Goal: Task Accomplishment & Management: Manage account settings

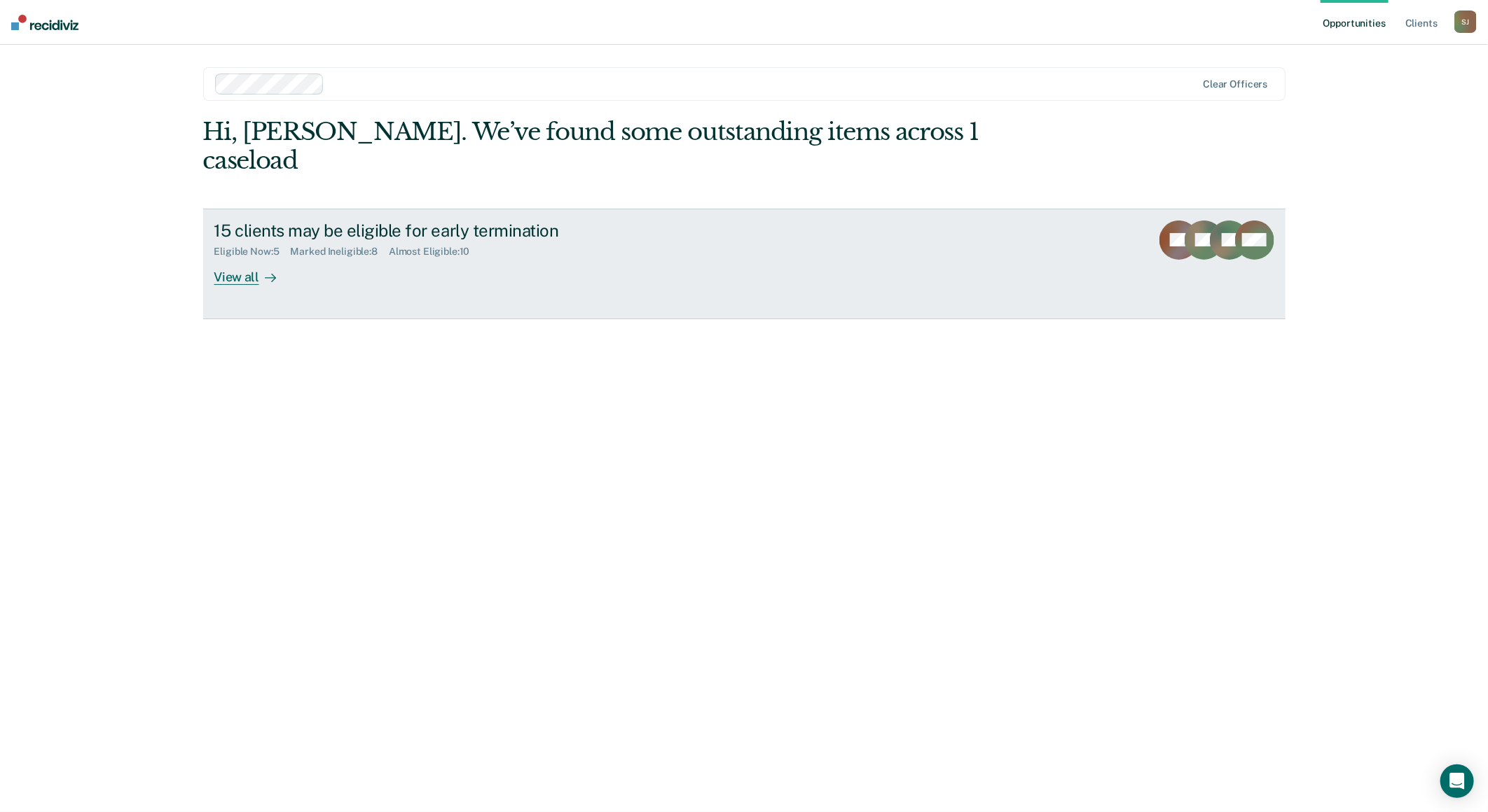
click at [248, 258] on link "15 clients may be eligible for early termination Eligible Now : 5 Marked Inelig…" at bounding box center [744, 264] width 1082 height 111
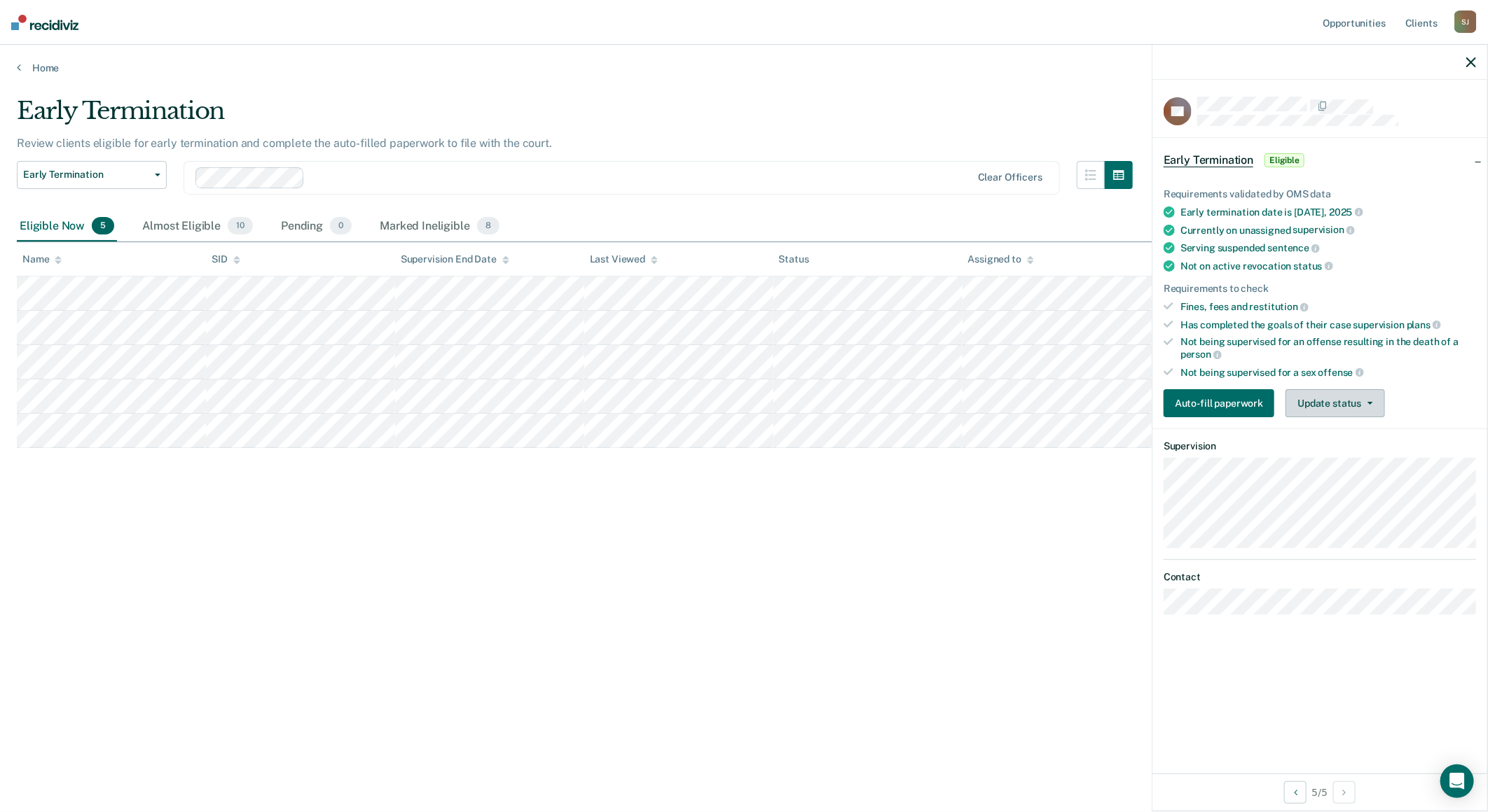
click at [1348, 396] on button "Update status" at bounding box center [1335, 403] width 99 height 28
click at [1348, 450] on button "Mark Ineligible" at bounding box center [1353, 459] width 135 height 23
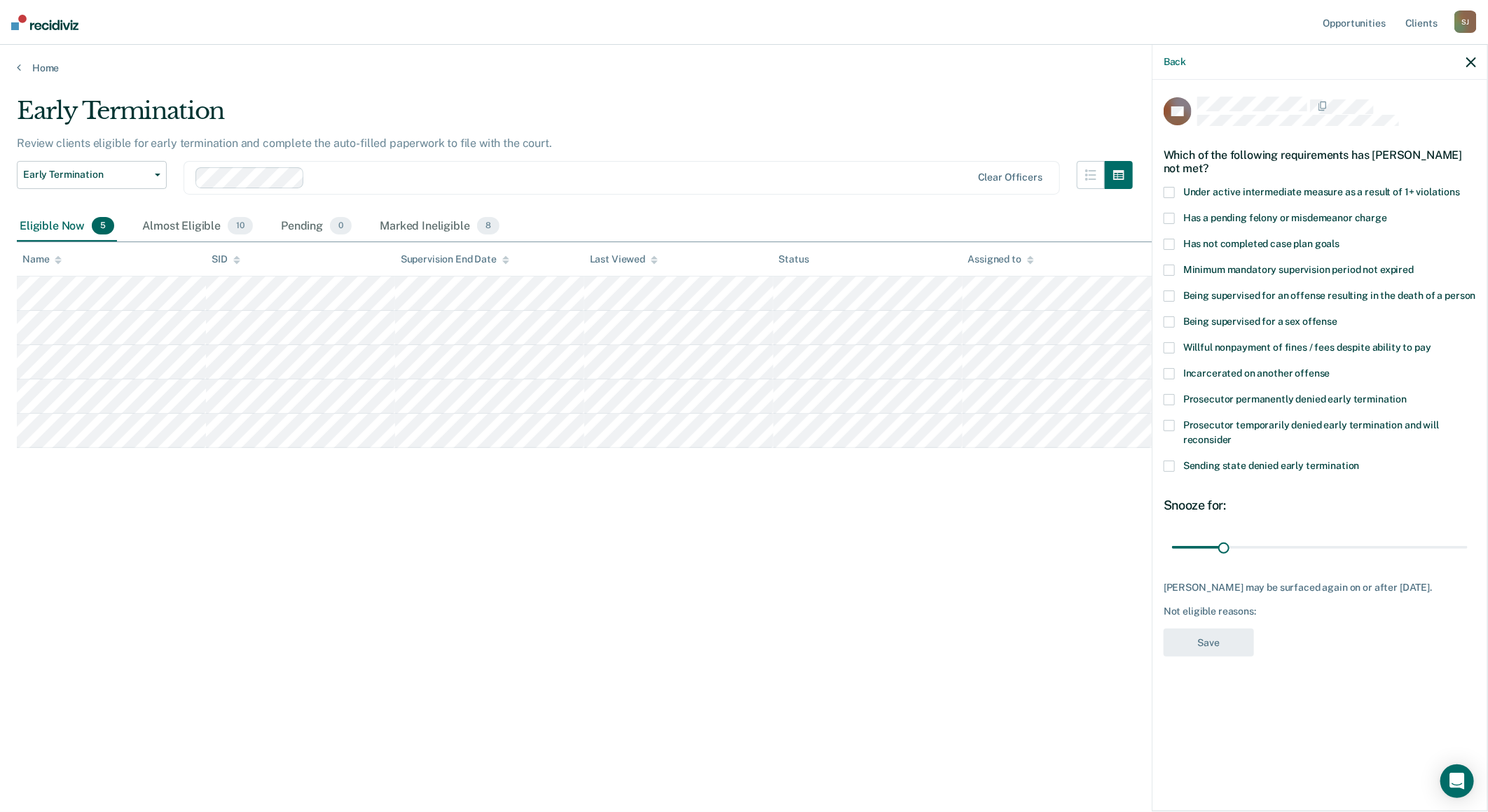
click at [1175, 399] on label "Prosecutor permanently denied early termination" at bounding box center [1320, 401] width 312 height 15
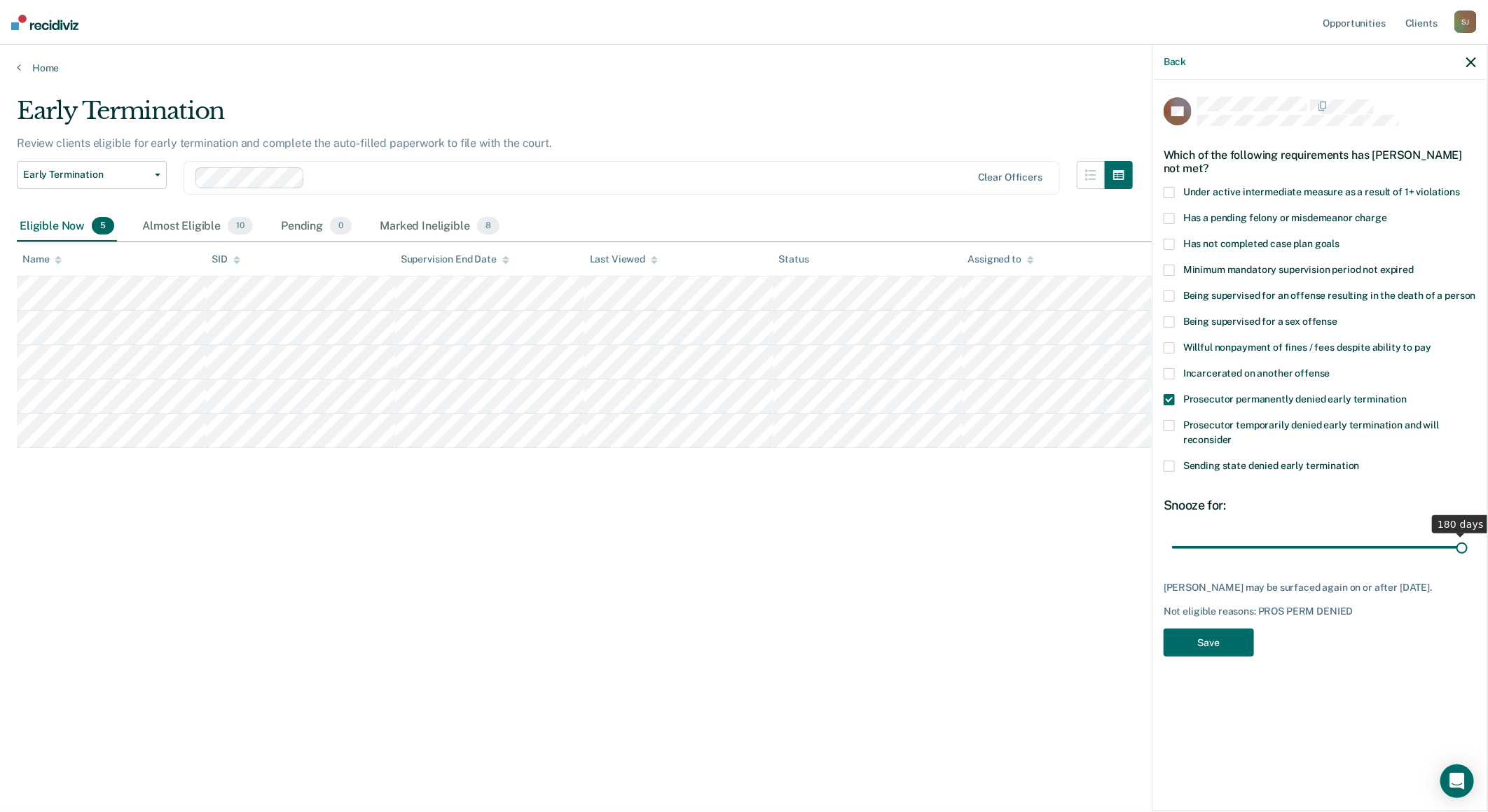
drag, startPoint x: 1224, startPoint y: 544, endPoint x: 1517, endPoint y: 556, distance: 293.2
type input "180"
click at [1468, 556] on input "range" at bounding box center [1319, 547] width 295 height 24
click at [1233, 643] on button "Save" at bounding box center [1209, 642] width 91 height 28
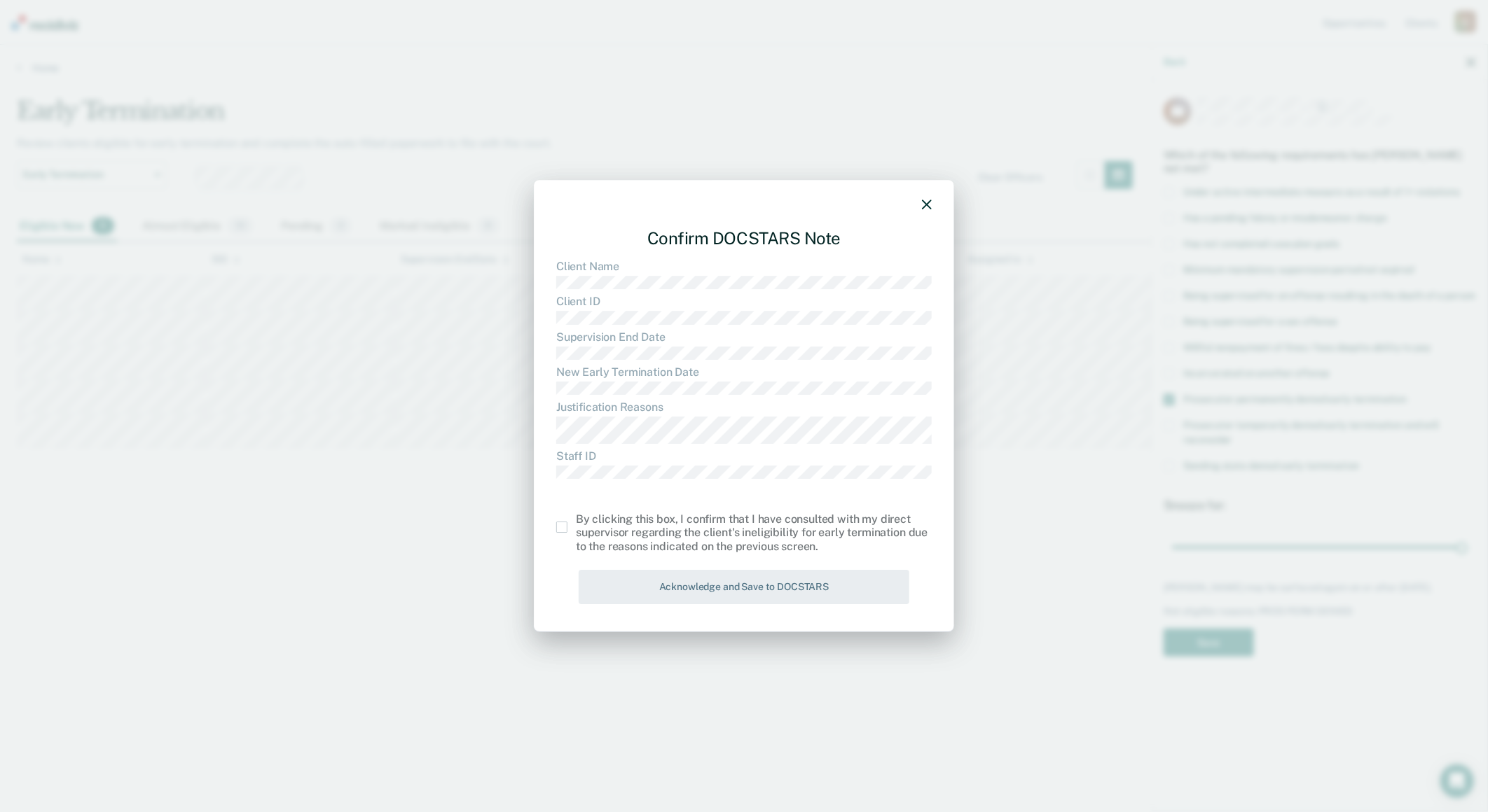
click at [559, 535] on div "By clicking this box, I confirm that I have consulted with my direct supervisor…" at bounding box center [744, 533] width 375 height 40
click at [564, 533] on div "By clicking this box, I confirm that I have consulted with my direct supervisor…" at bounding box center [744, 533] width 375 height 40
click at [565, 533] on span at bounding box center [562, 527] width 11 height 11
click at [576, 522] on input "checkbox" at bounding box center [576, 522] width 0 height 0
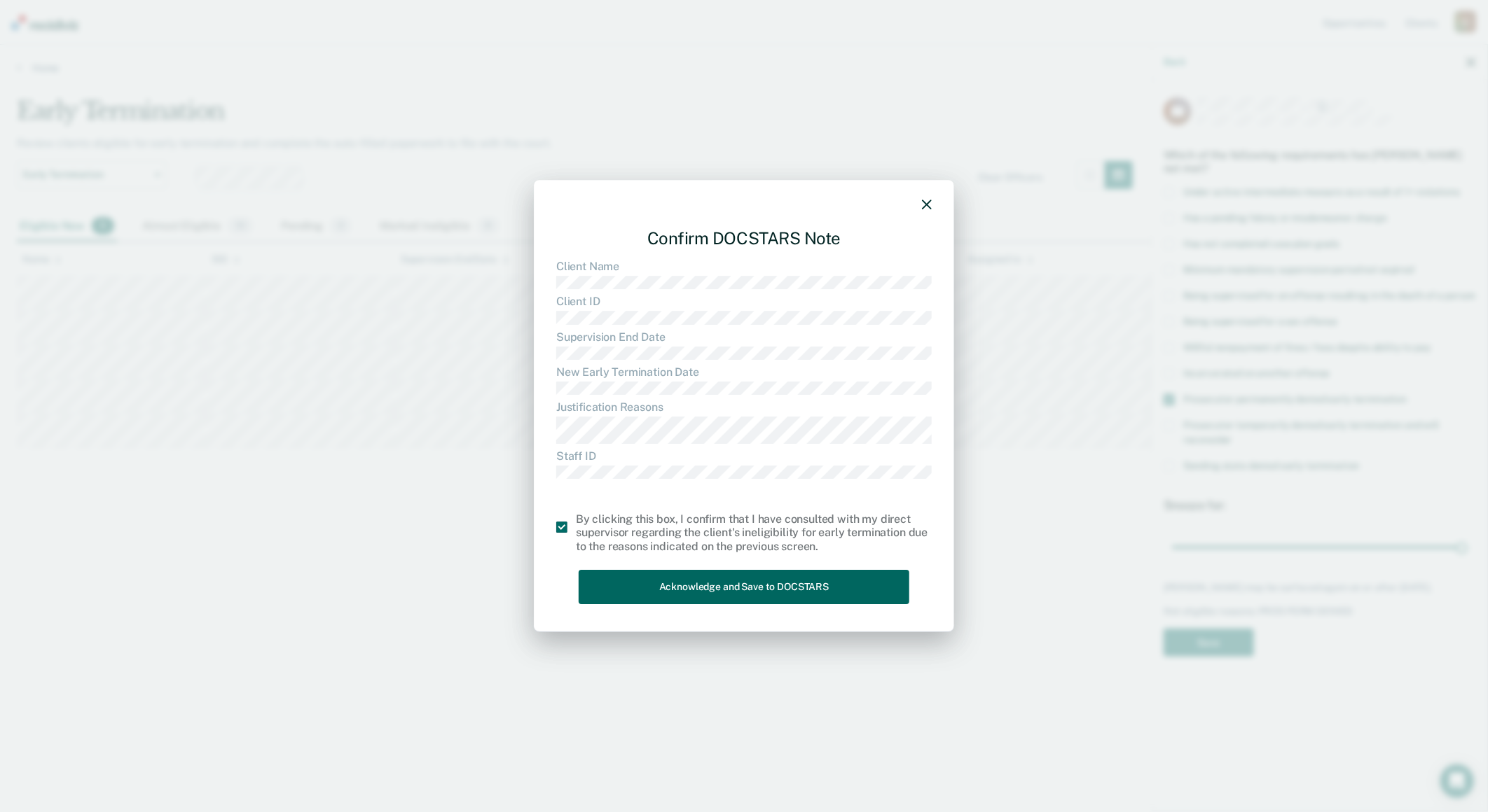
click at [640, 580] on button "Acknowledge and Save to DOCSTARS" at bounding box center [744, 587] width 331 height 34
